Goal: Transaction & Acquisition: Purchase product/service

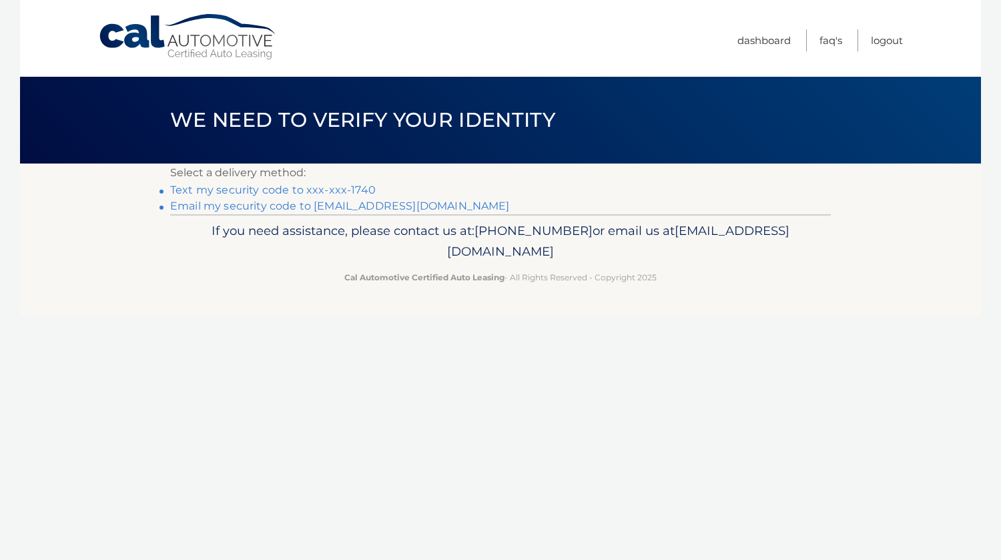
click at [357, 187] on link "Text my security code to xxx-xxx-1740" at bounding box center [272, 189] width 205 height 13
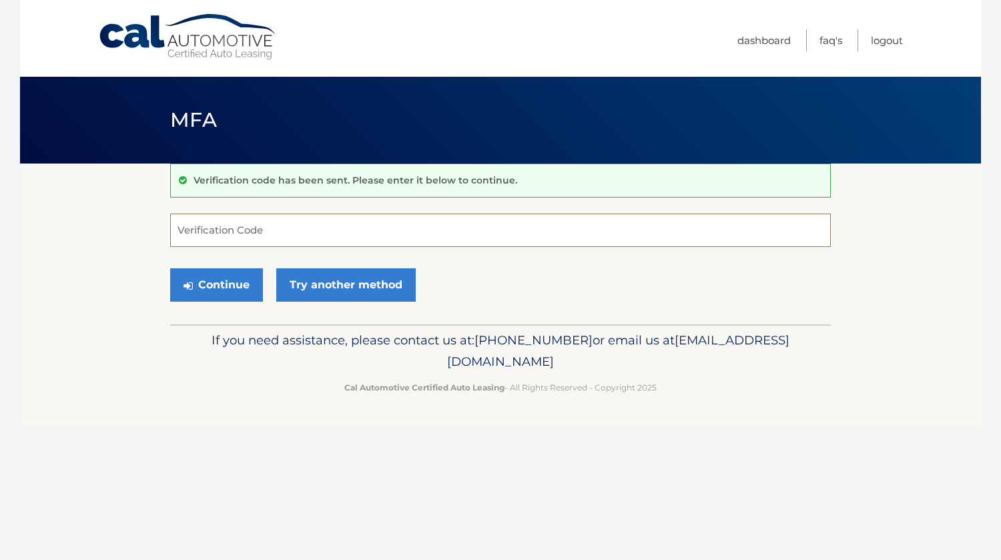
click at [254, 236] on input "Verification Code" at bounding box center [500, 230] width 661 height 33
type input "613054"
click at [214, 272] on button "Continue" at bounding box center [216, 284] width 93 height 33
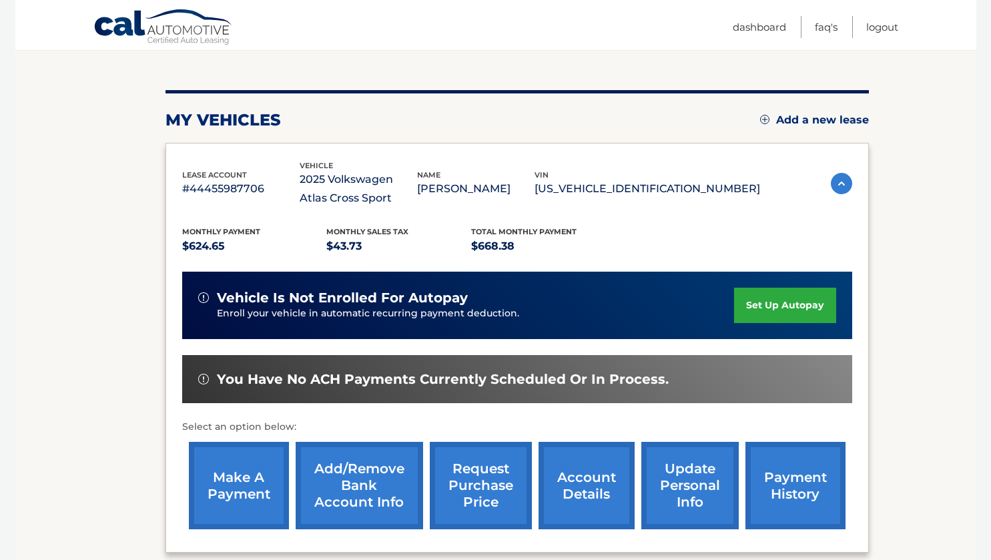
scroll to position [200, 0]
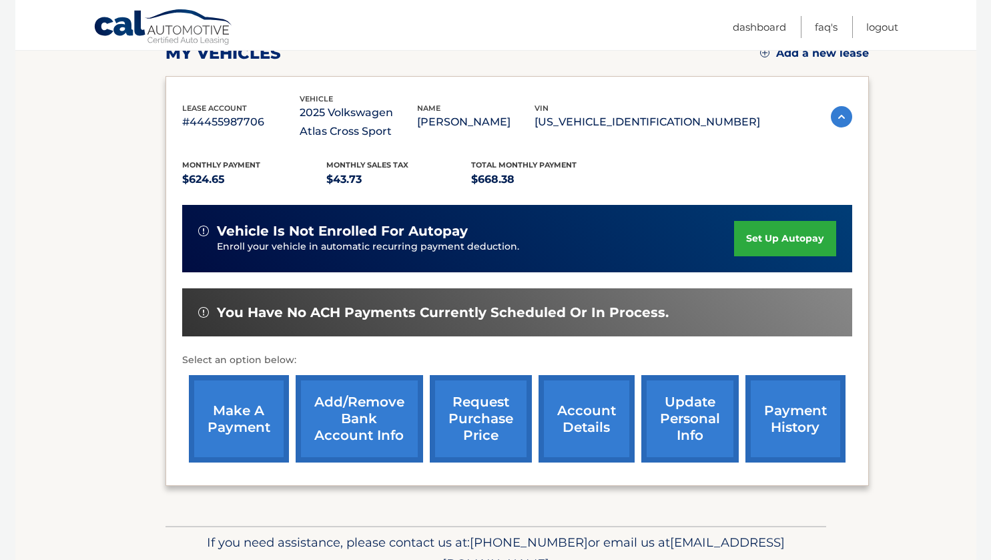
click at [242, 427] on link "make a payment" at bounding box center [239, 418] width 100 height 87
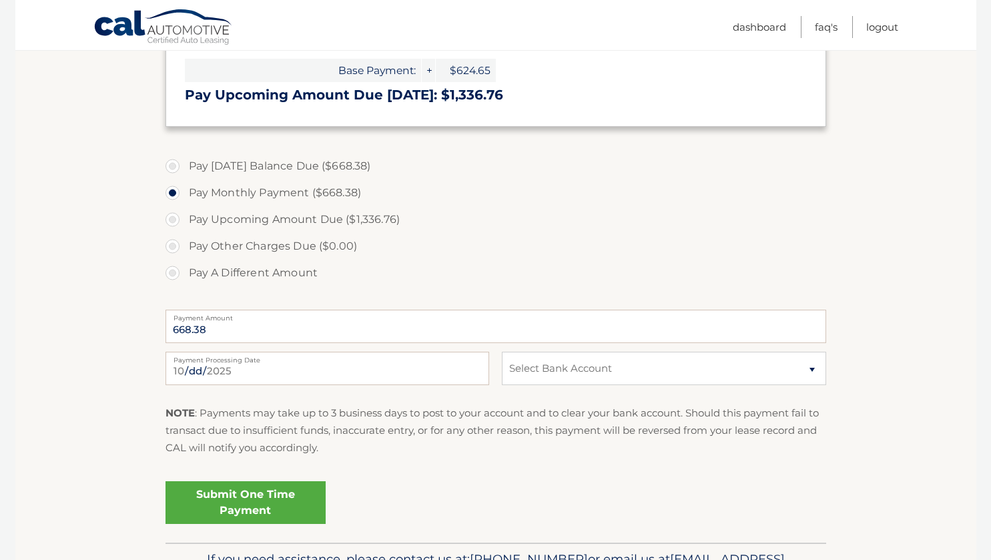
scroll to position [400, 0]
click at [250, 489] on link "Submit One Time Payment" at bounding box center [245, 501] width 160 height 43
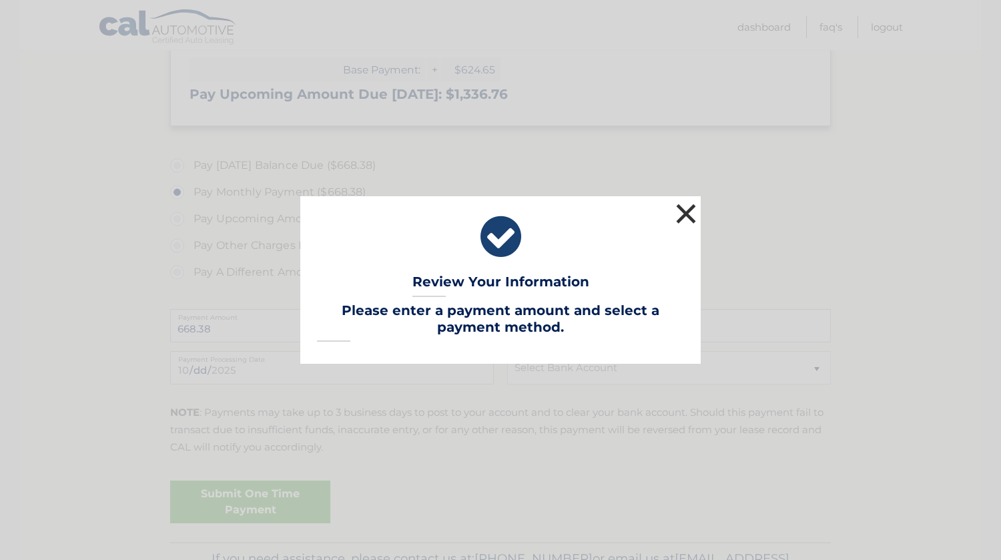
click at [696, 214] on button "×" at bounding box center [686, 213] width 27 height 27
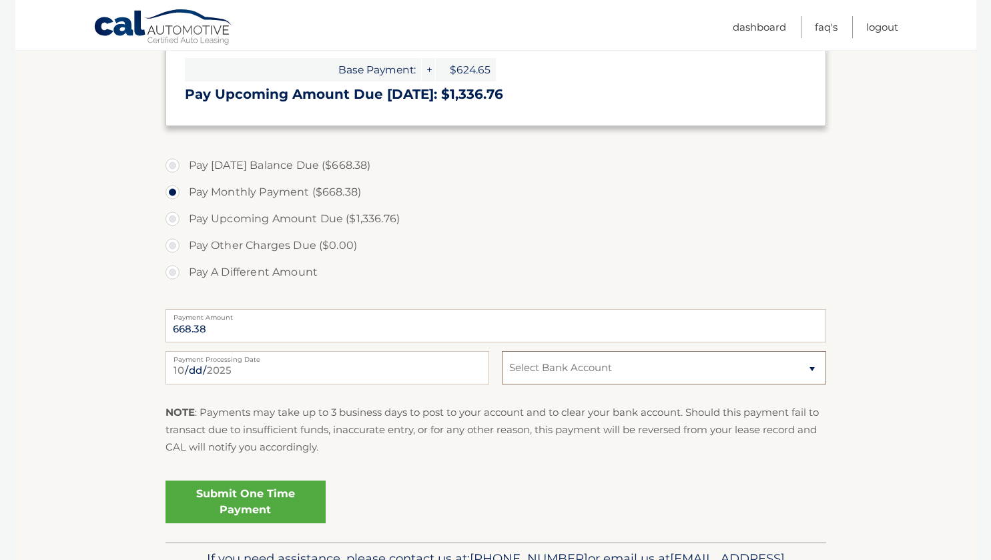
click at [571, 373] on select "Select Bank Account Checking BANK OF AMERICA, N.A. *****7946 Checking BANK OF A…" at bounding box center [664, 367] width 324 height 33
select select "YTNjZjFjZmItYjM3Mi00MjU4LTkxN2YtNjJiZjI4M2MyM2Yx"
click at [502, 351] on select "Select Bank Account Checking BANK OF AMERICA, N.A. *****7946 Checking BANK OF A…" at bounding box center [664, 367] width 324 height 33
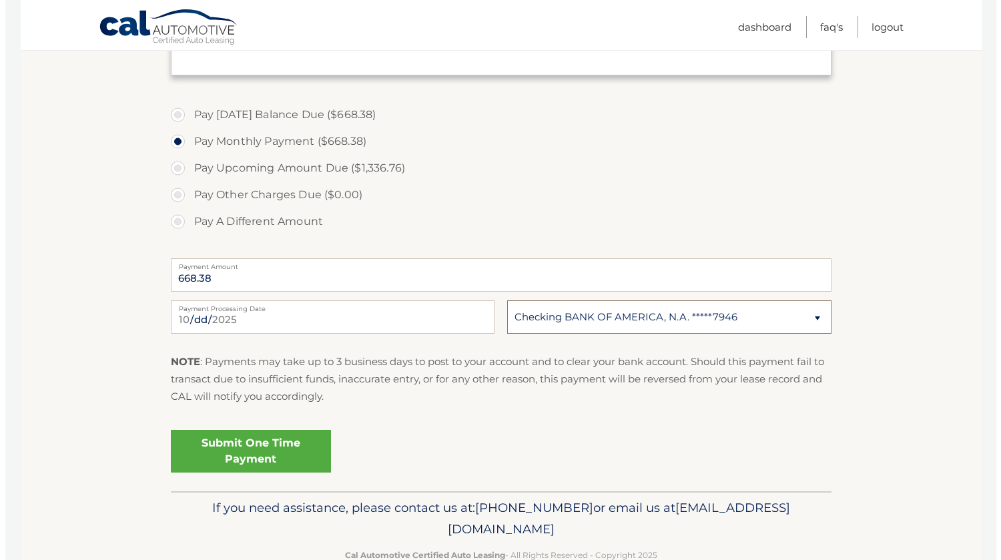
scroll to position [467, 0]
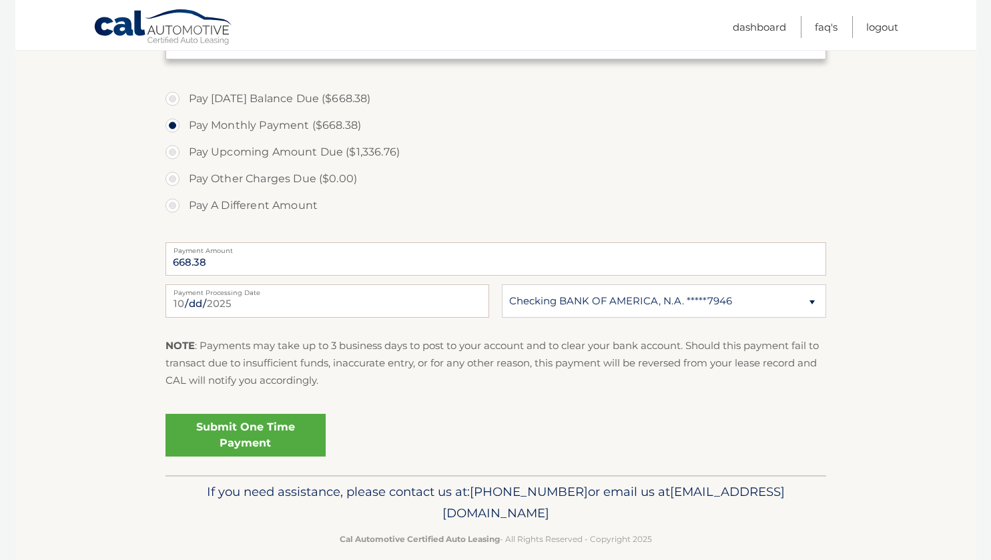
click at [255, 431] on link "Submit One Time Payment" at bounding box center [245, 435] width 160 height 43
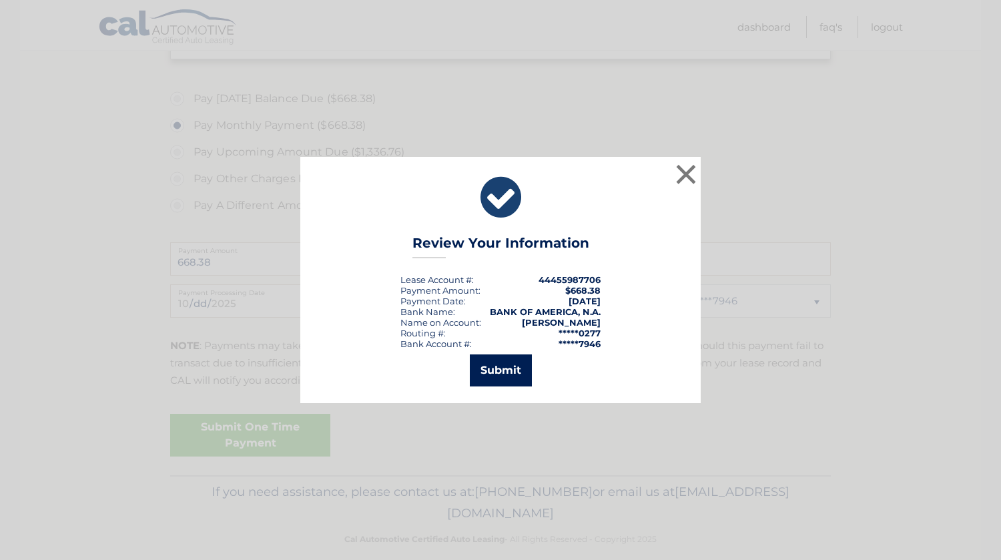
click at [504, 362] on button "Submit" at bounding box center [501, 370] width 62 height 32
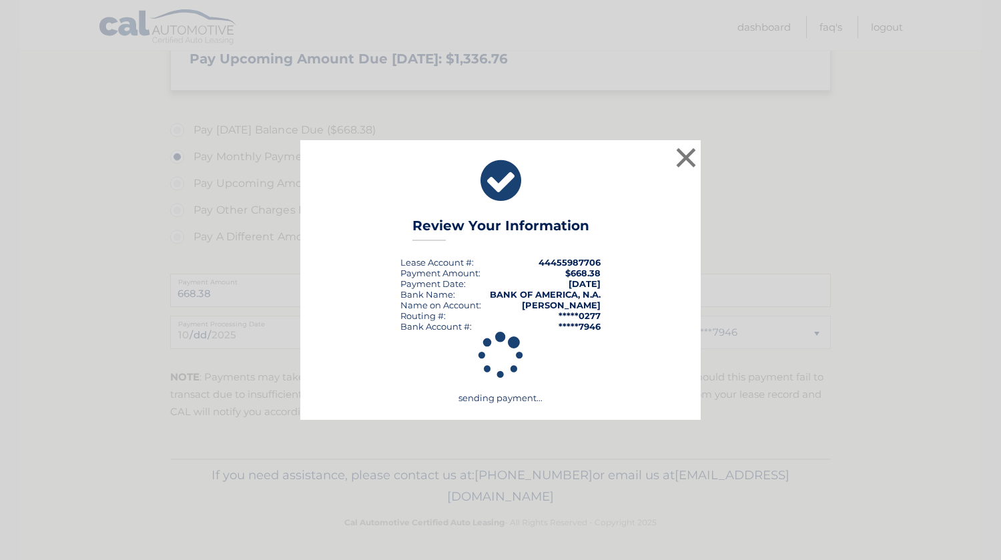
scroll to position [436, 0]
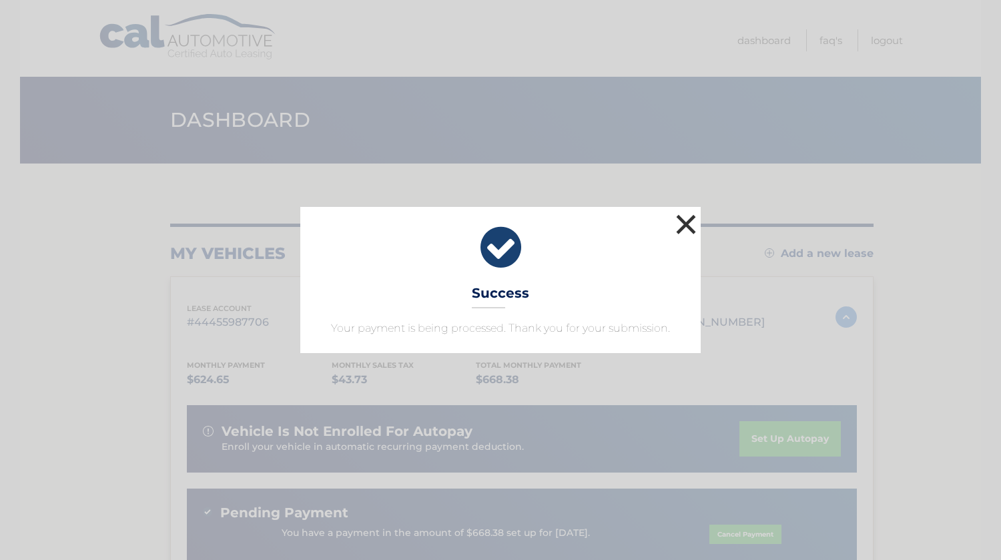
click at [692, 220] on button "×" at bounding box center [686, 224] width 27 height 27
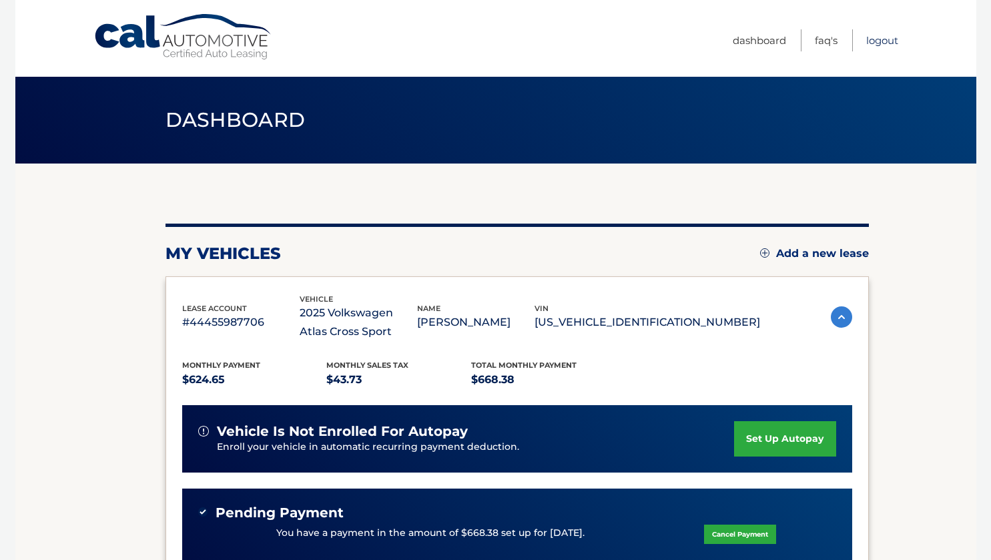
click at [880, 43] on link "Logout" at bounding box center [882, 40] width 32 height 22
